Goal: Task Accomplishment & Management: Use online tool/utility

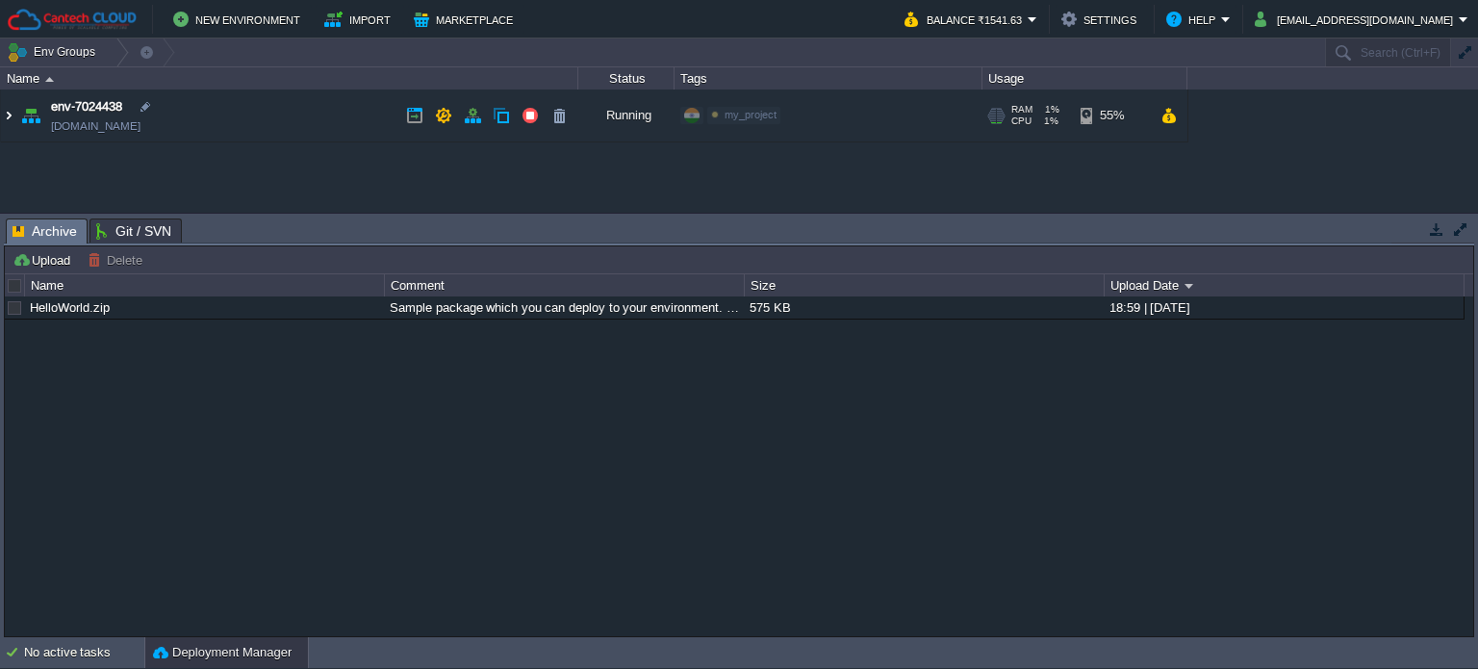
click at [5, 113] on img at bounding box center [8, 115] width 15 height 52
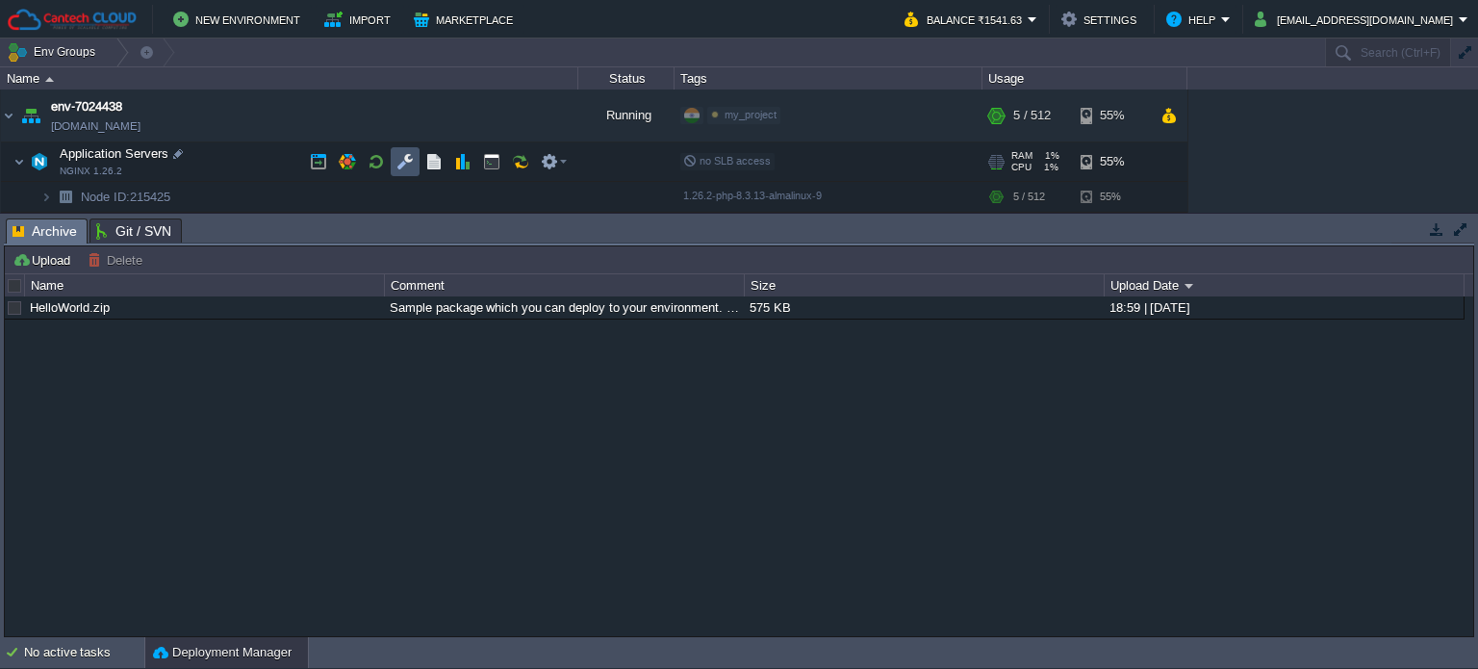
drag, startPoint x: 401, startPoint y: 160, endPoint x: 364, endPoint y: 162, distance: 37.6
click at [396, 157] on button "button" at bounding box center [404, 161] width 17 height 17
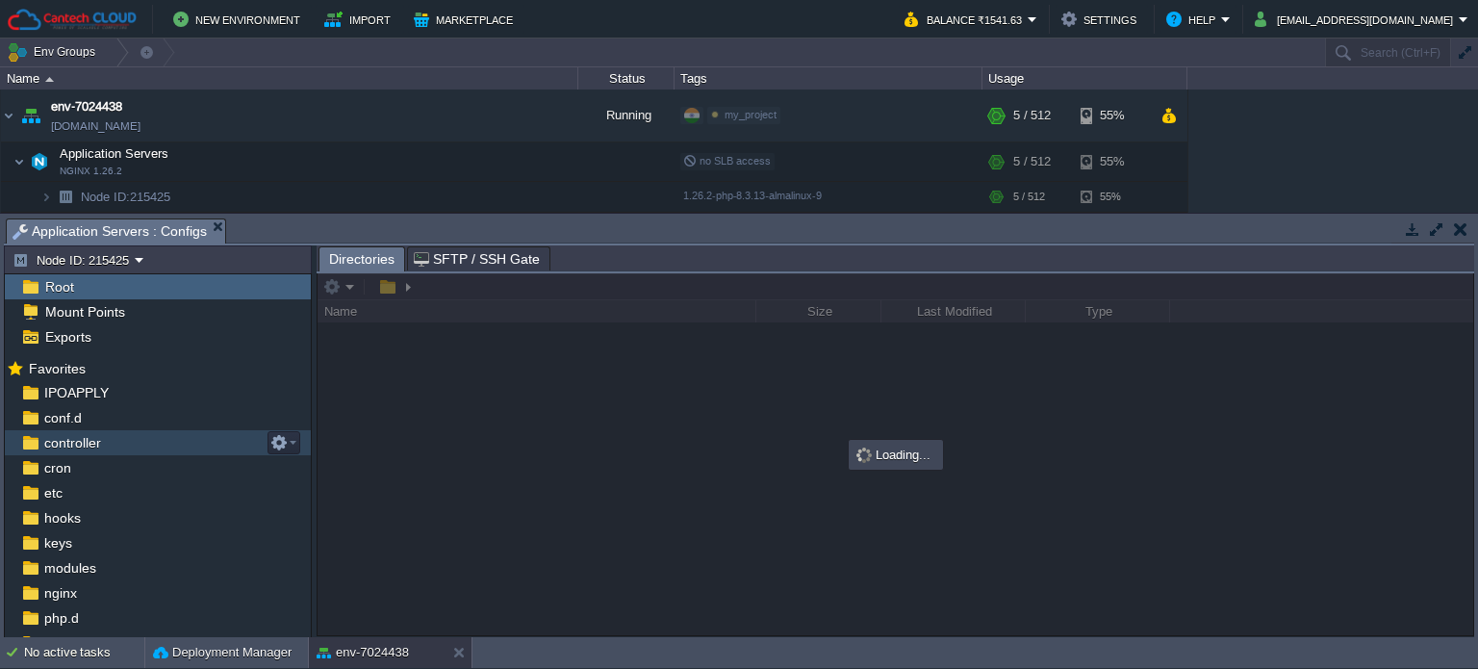
click at [98, 434] on span "controller" at bounding box center [71, 442] width 63 height 17
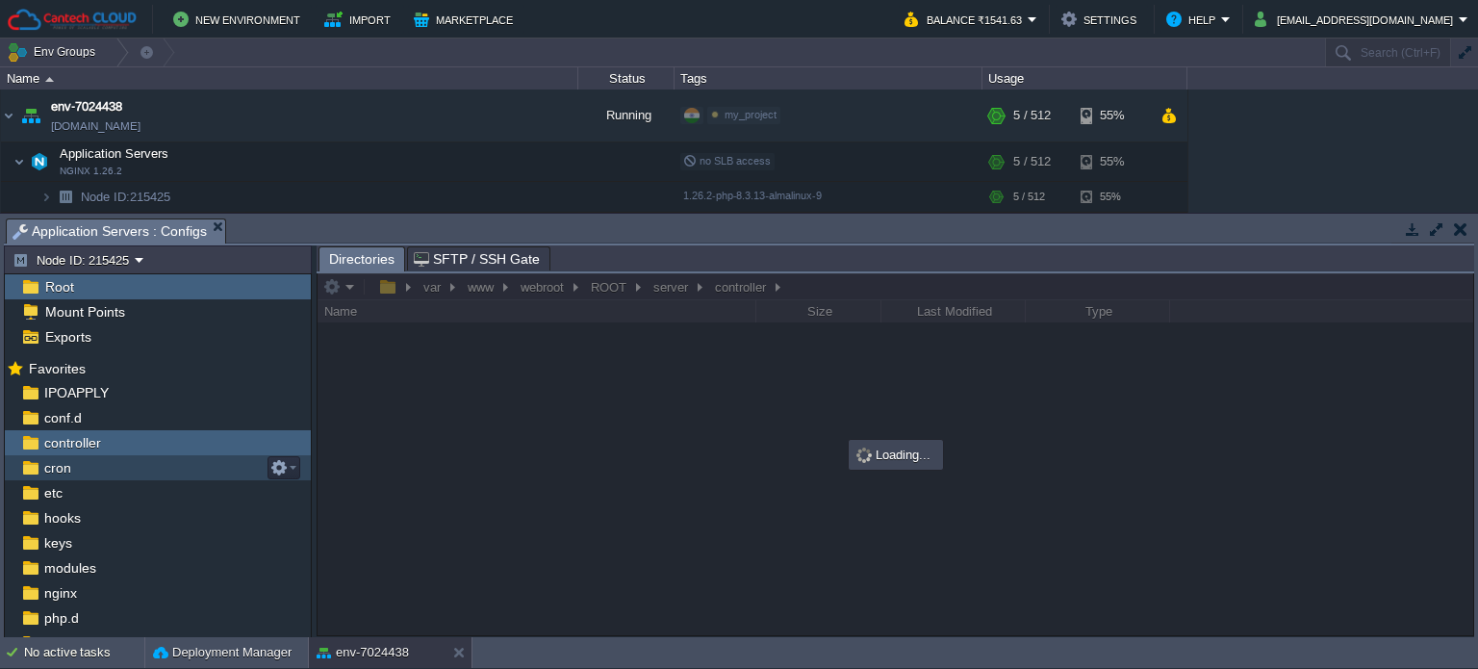
click at [58, 466] on span "cron" at bounding box center [57, 467] width 34 height 17
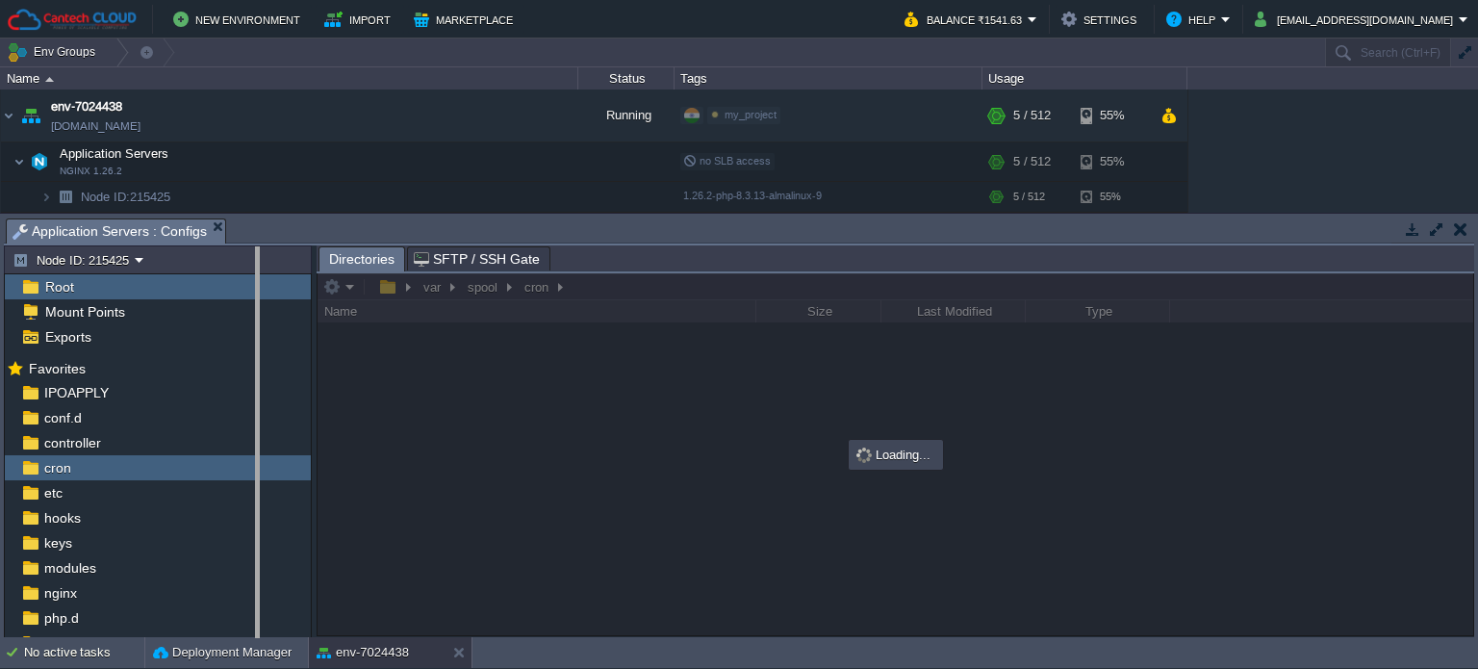
drag, startPoint x: 312, startPoint y: 411, endPoint x: 255, endPoint y: 414, distance: 56.8
click at [255, 414] on body "New Environment Import Marketplace Bonus ₹0.00 Upgrade Account Balance ₹1541.63…" at bounding box center [739, 334] width 1478 height 669
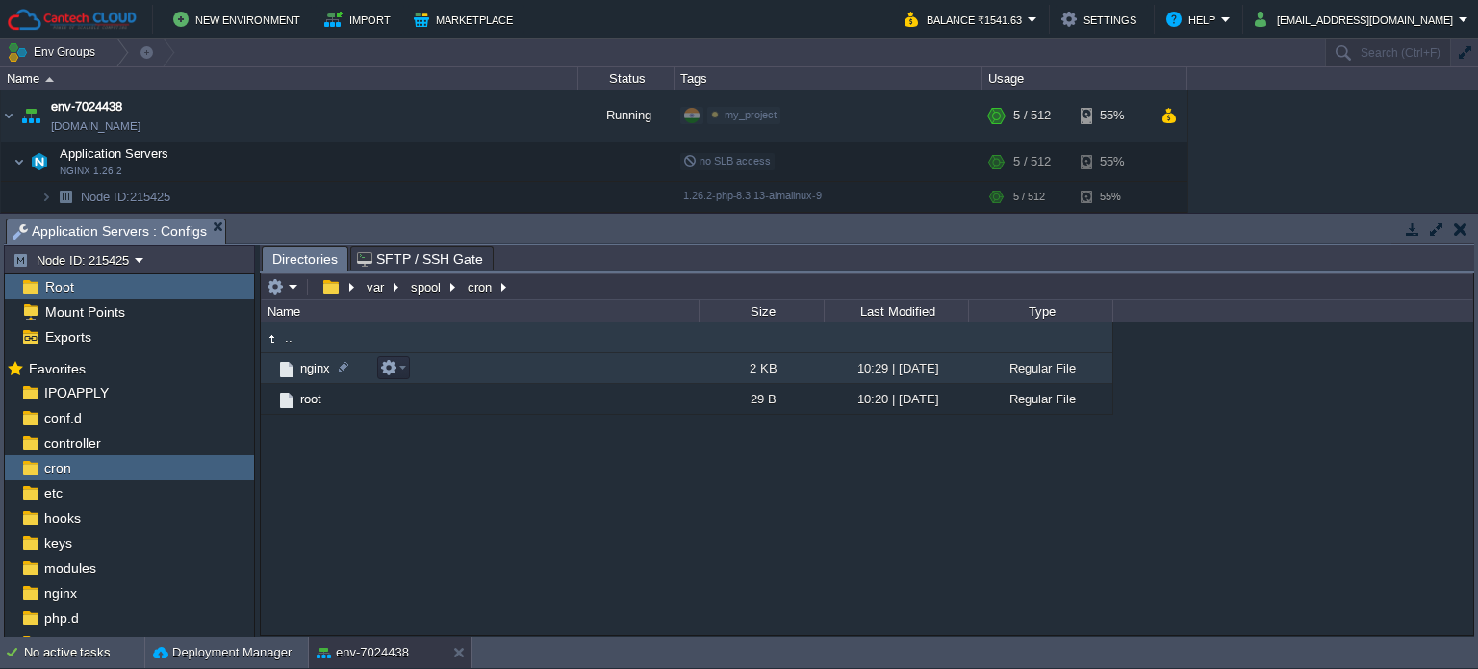
click at [311, 370] on span "nginx" at bounding box center [315, 368] width 36 height 16
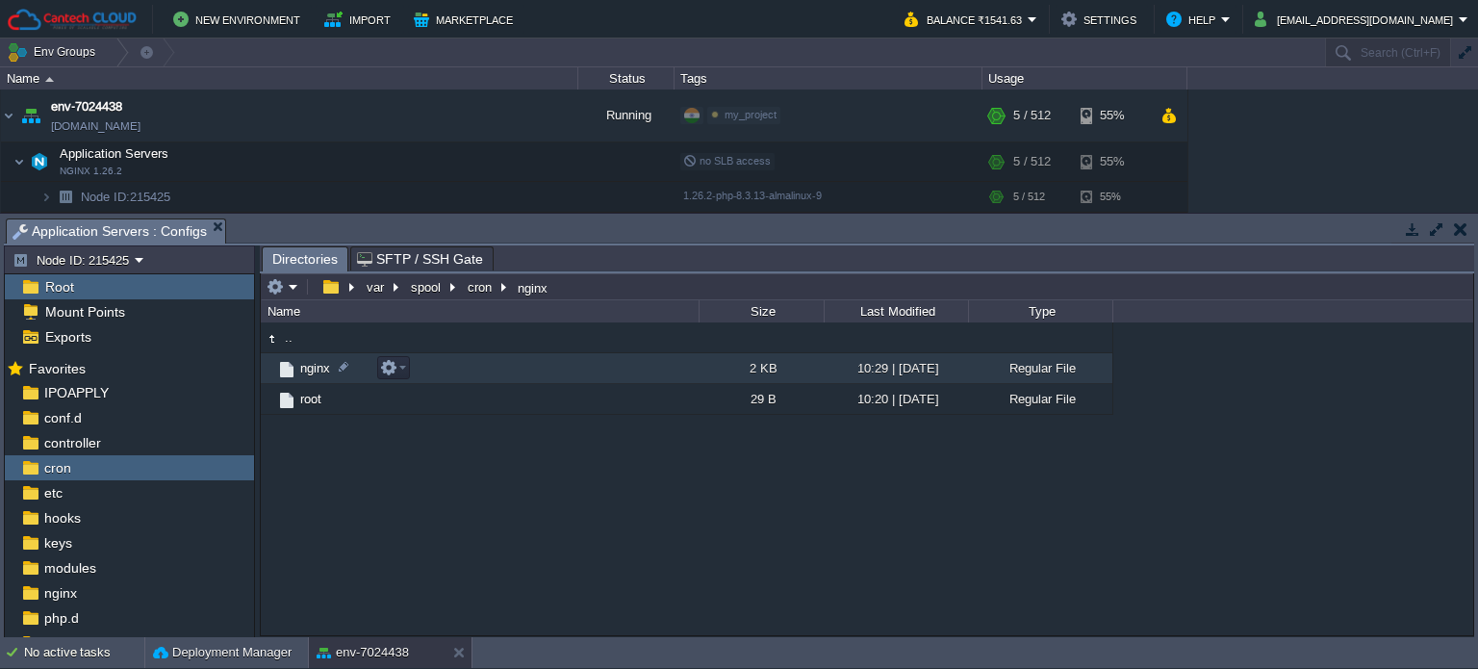
click at [311, 370] on span "nginx" at bounding box center [315, 368] width 36 height 16
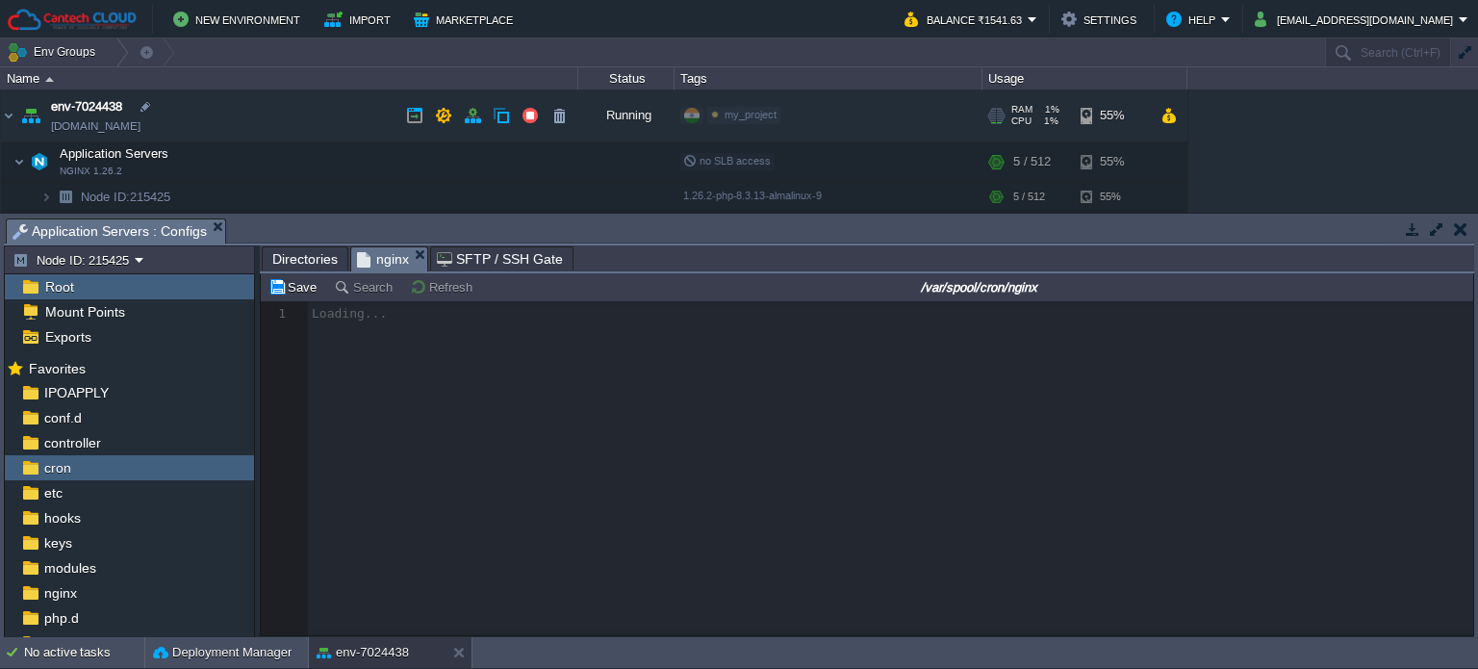
scroll to position [6, 0]
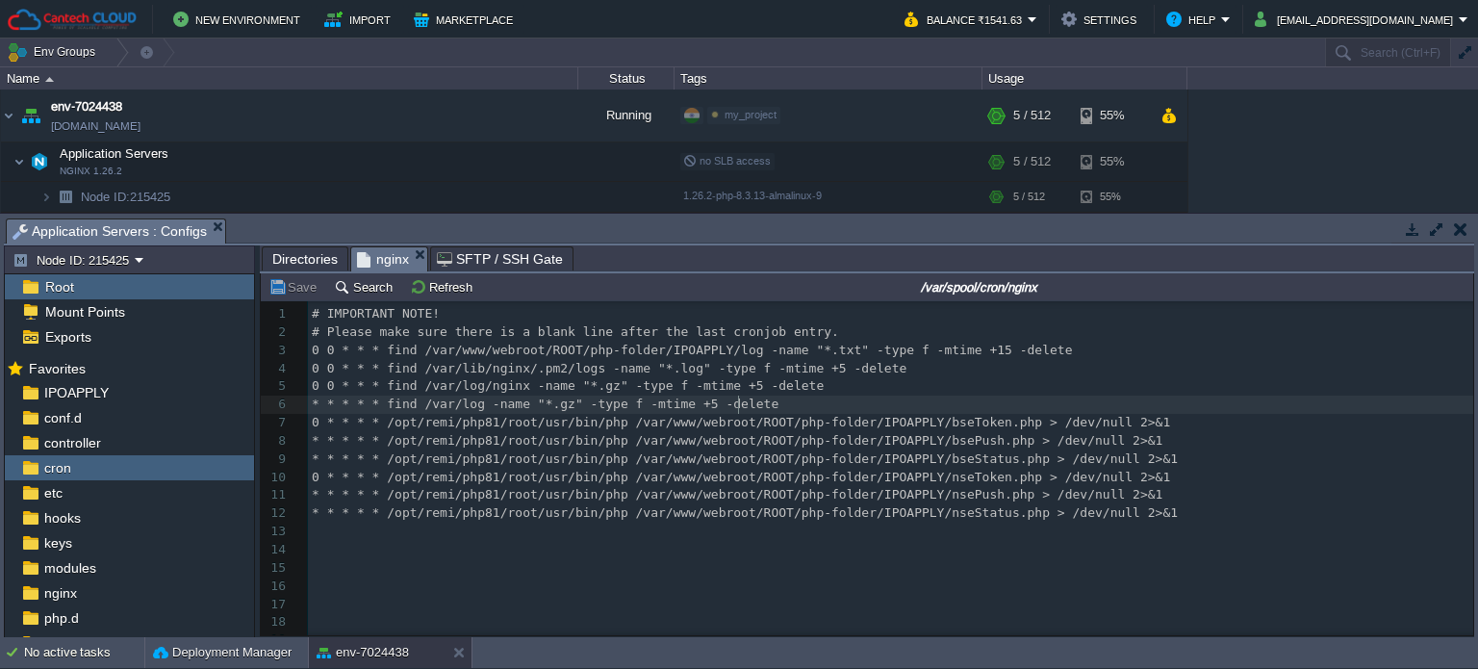
click at [798, 405] on pre "* * * * * find /var/log -name "*.gz" -type f -mtime +5 -delete" at bounding box center [890, 404] width 1165 height 18
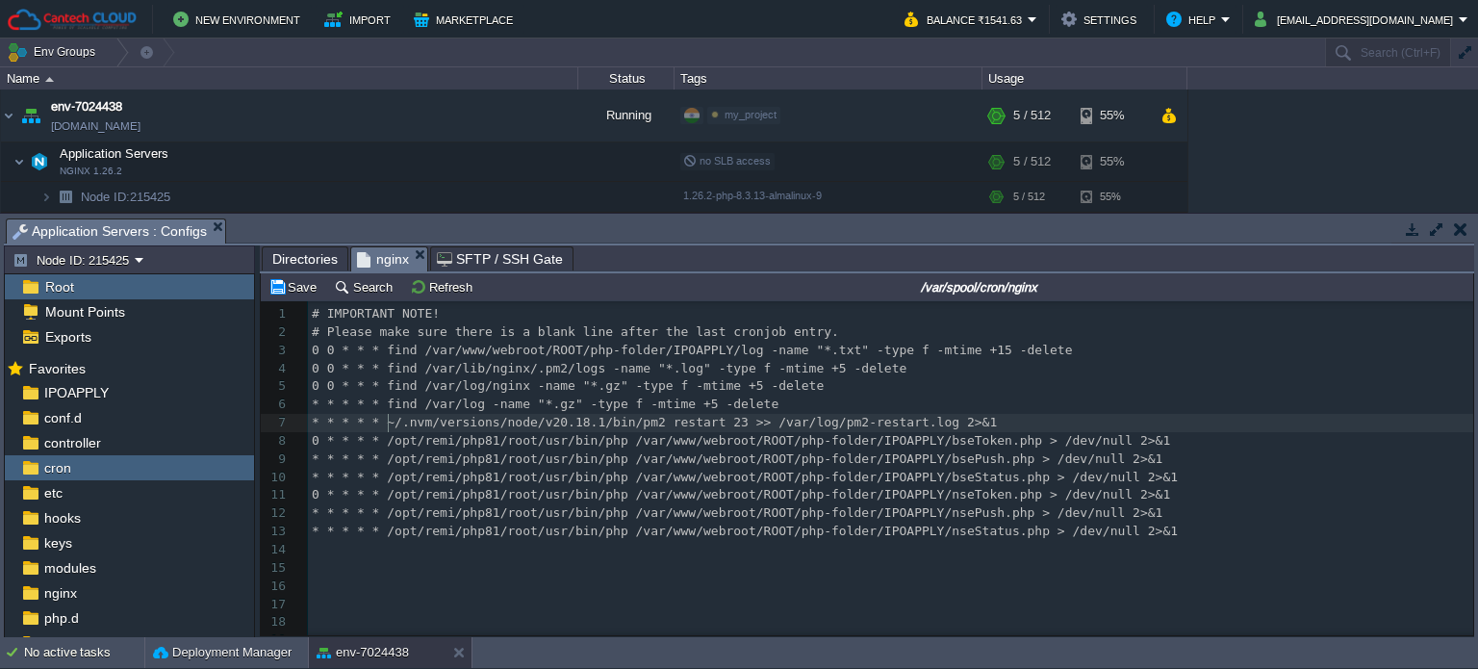
click at [389, 423] on span "* * * * * ~/.nvm/versions/node/v20.18.1/bin/pm2 restart 23 >> /var/log/pm2-rest…" at bounding box center [654, 422] width 685 height 14
type textarea ".nvm/versions/node/v20.18.1/bin/pm2"
drag, startPoint x: 392, startPoint y: 423, endPoint x: 634, endPoint y: 442, distance: 243.2
click at [284, 261] on span "Directories" at bounding box center [304, 258] width 65 height 23
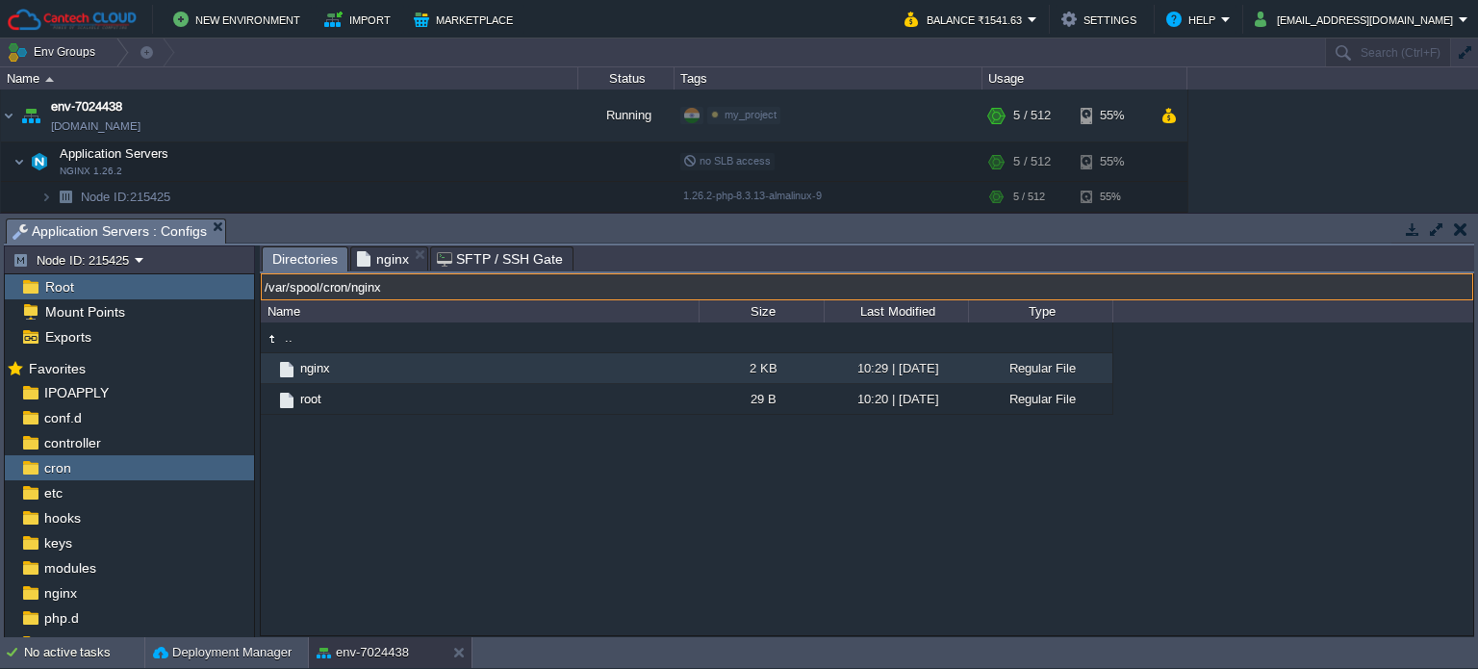
click at [645, 288] on input "/var/spool/cron/nginx" at bounding box center [867, 286] width 1212 height 27
paste input ".nvm/versions/node/v20.18.1/bin/pm2"
type input ".nvm/versions/node/v20.18.1/bin/pm2"
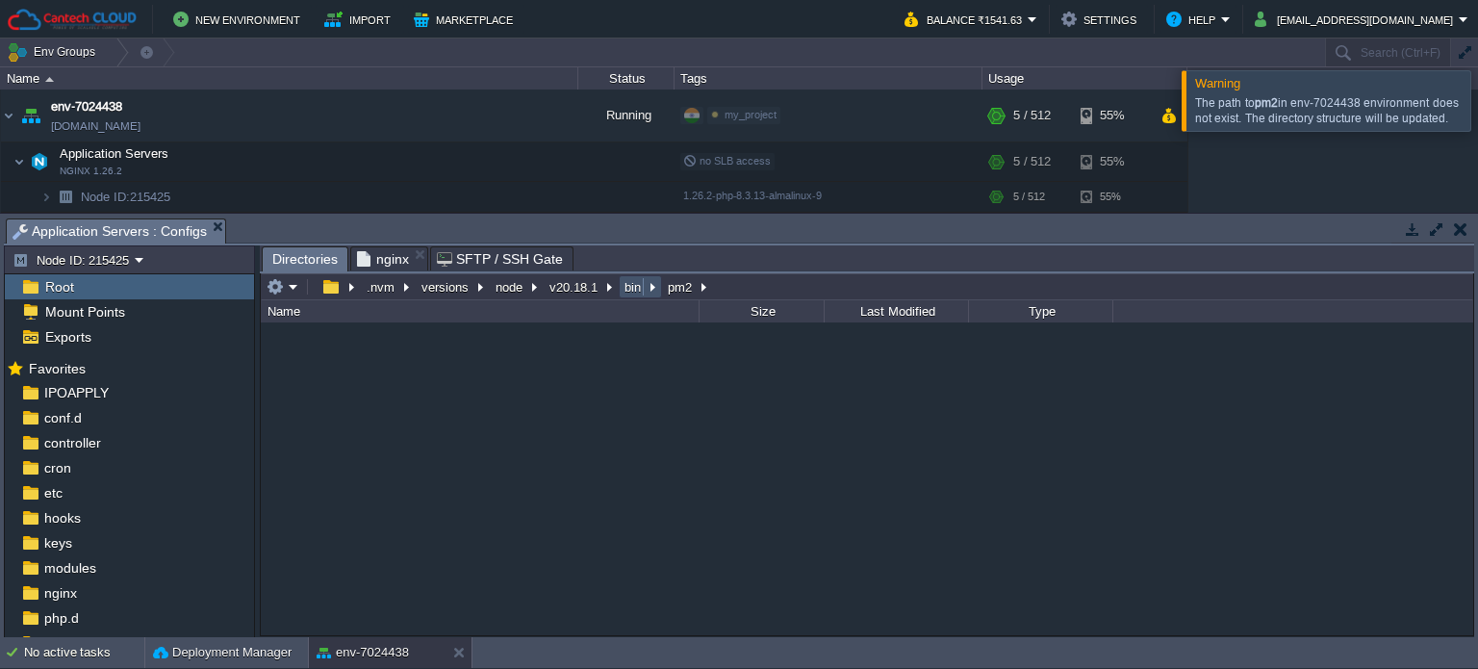
click at [623, 284] on button "bin" at bounding box center [633, 286] width 24 height 17
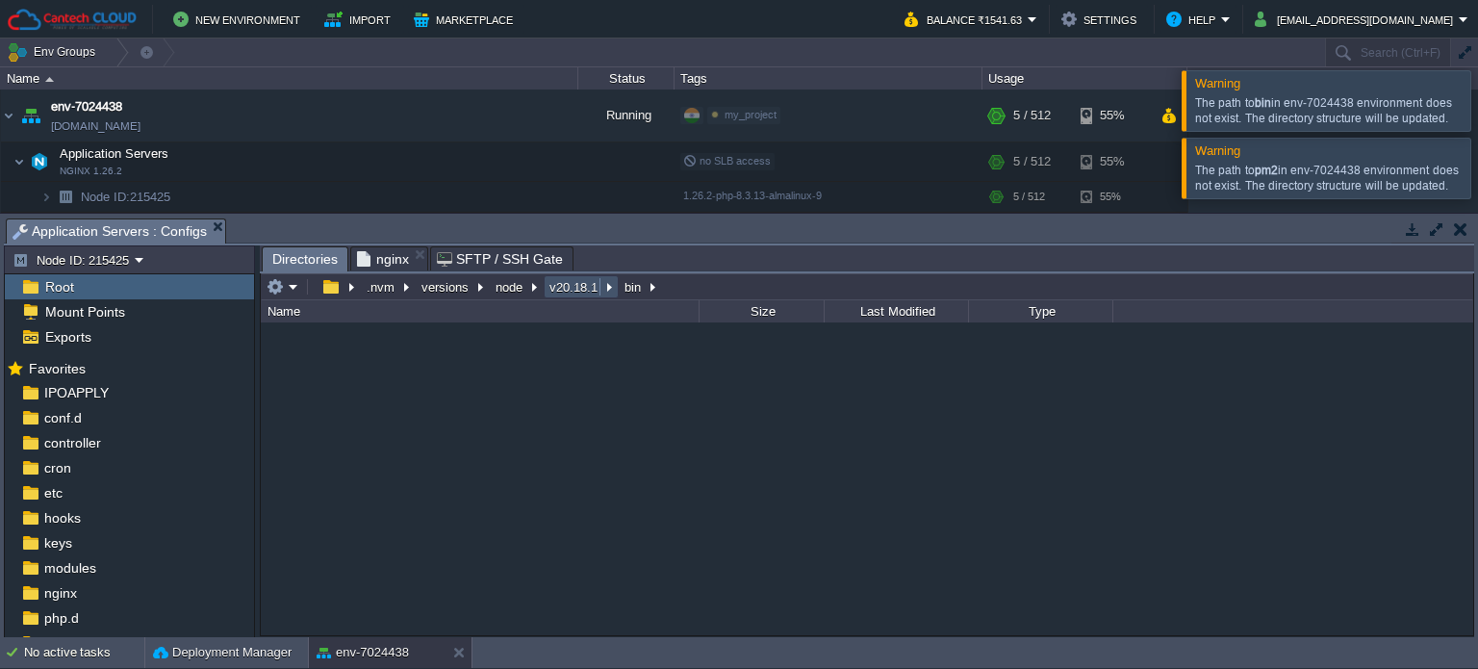
click at [561, 286] on button "v20.18.1" at bounding box center [574, 286] width 56 height 17
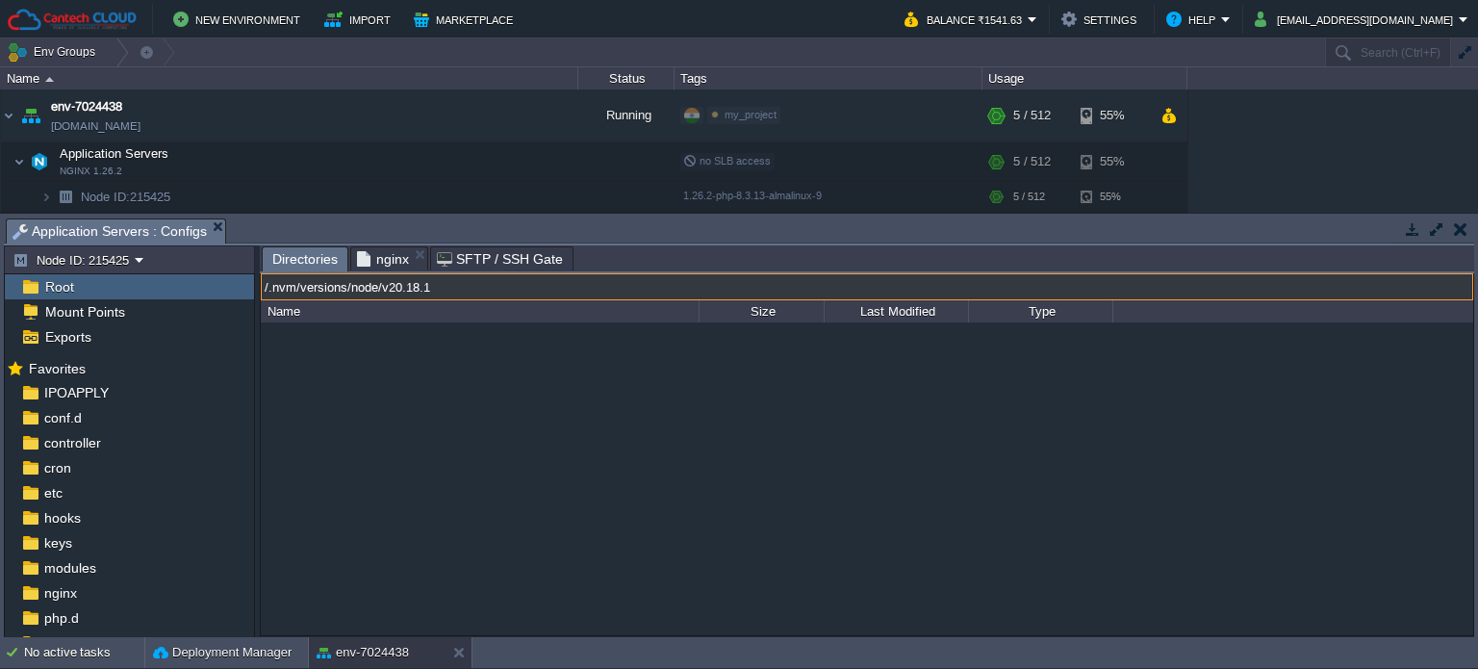
click at [654, 288] on input "/.nvm/versions/node/v20.18.1" at bounding box center [867, 286] width 1212 height 27
type input "/home"
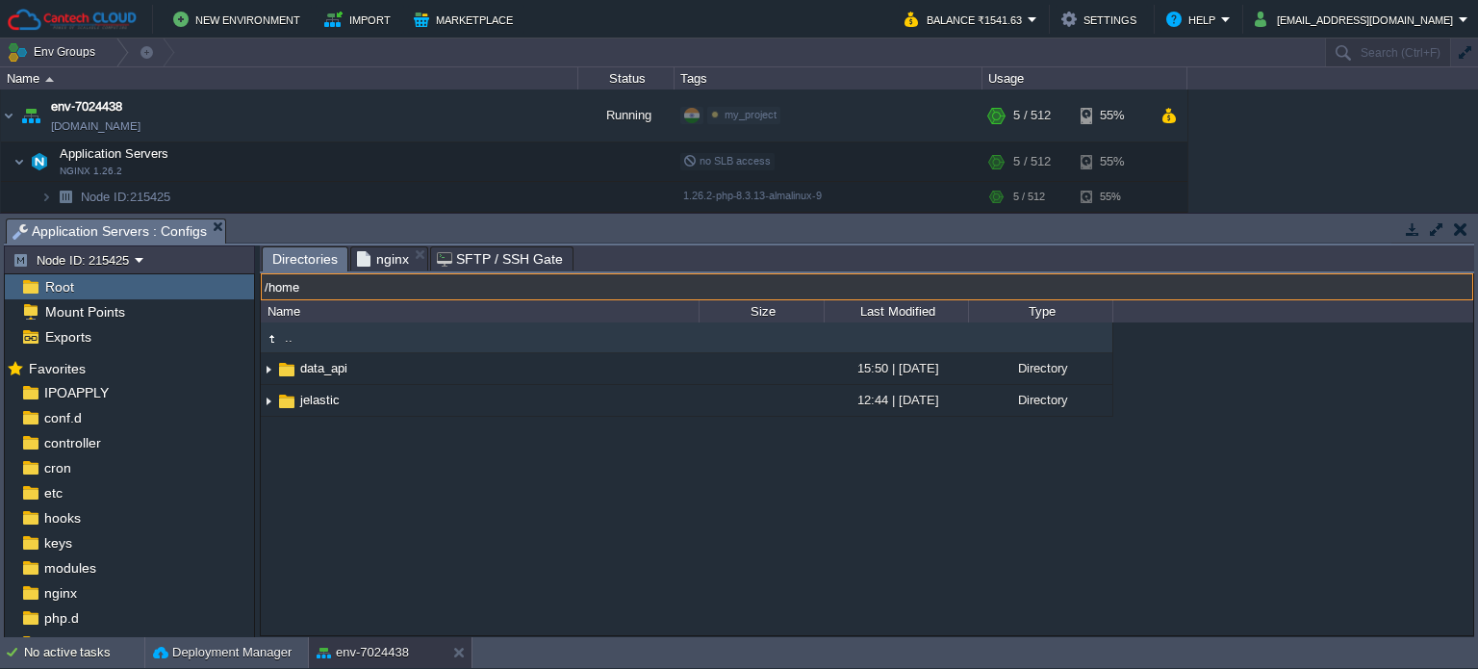
click at [447, 285] on input "/home" at bounding box center [867, 286] width 1212 height 27
type input "/var"
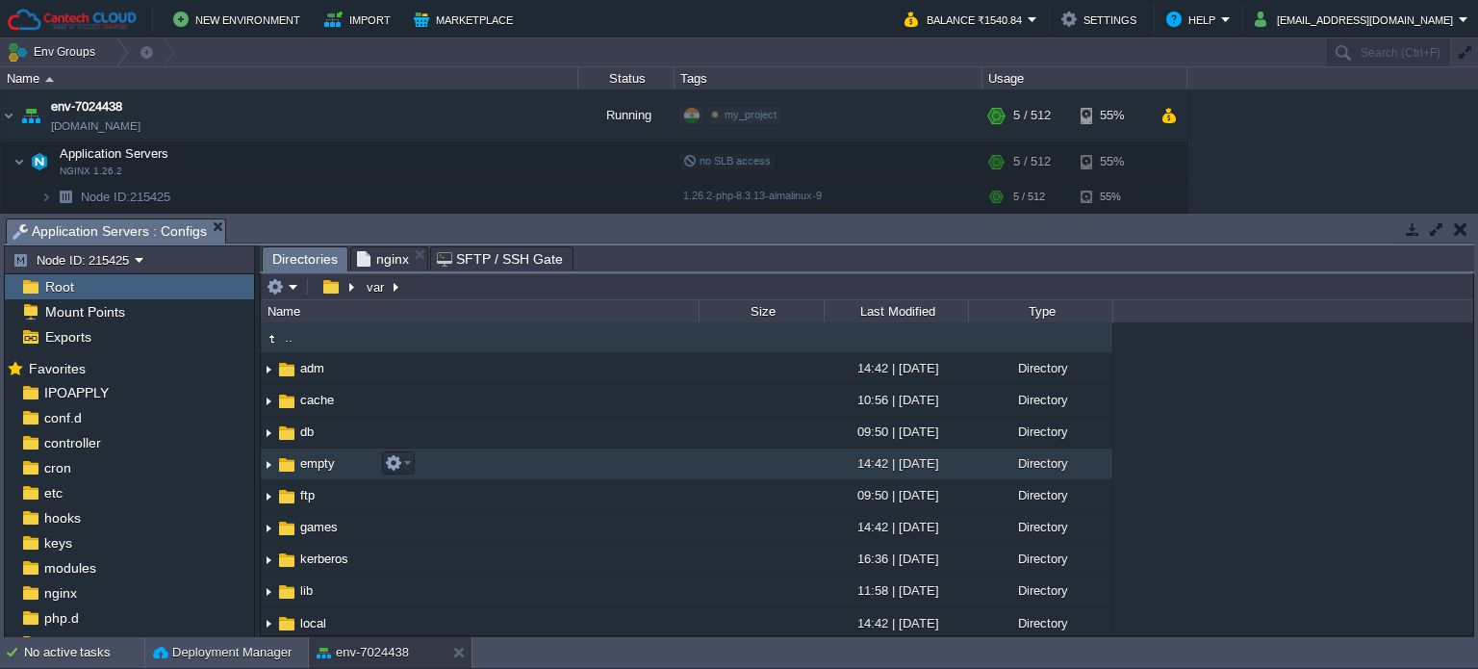
scroll to position [378, 0]
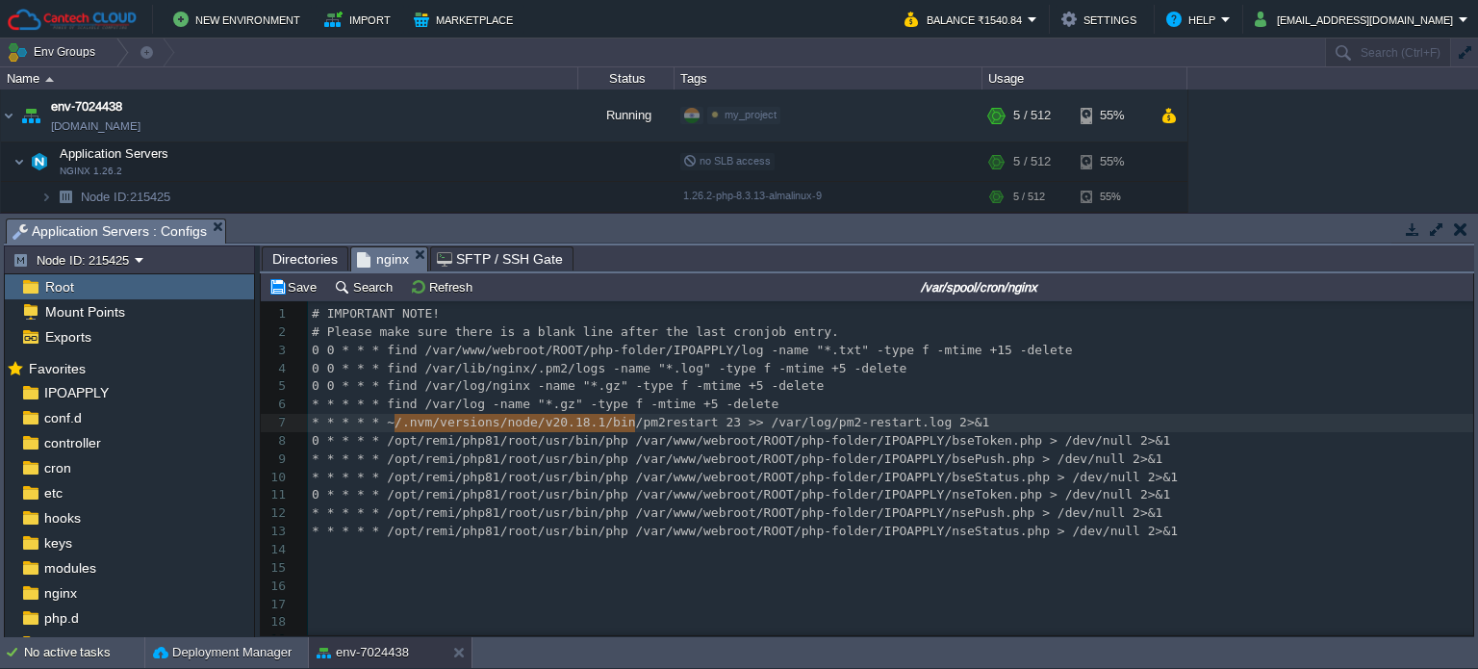
click at [384, 246] on div "nginx" at bounding box center [389, 258] width 78 height 25
